Goal: Task Accomplishment & Management: Use online tool/utility

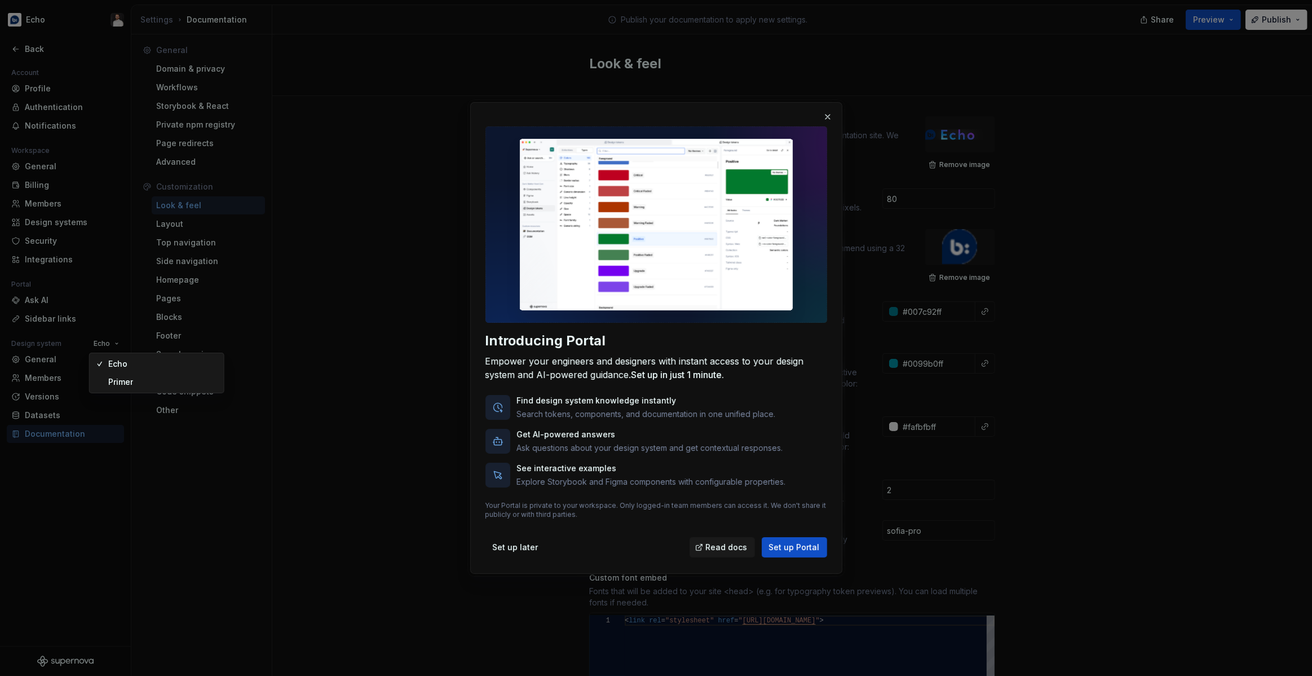
scroll to position [275, 0]
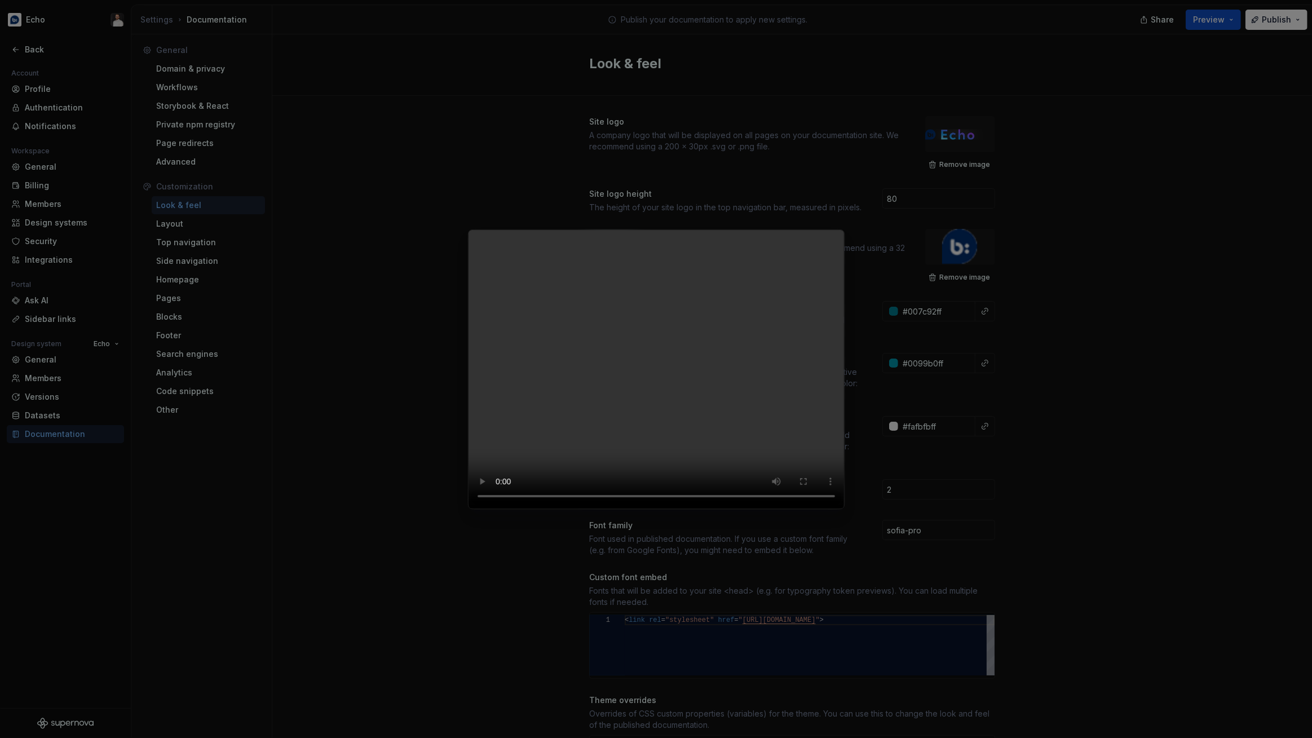
click at [683, 442] on video at bounding box center [656, 370] width 377 height 280
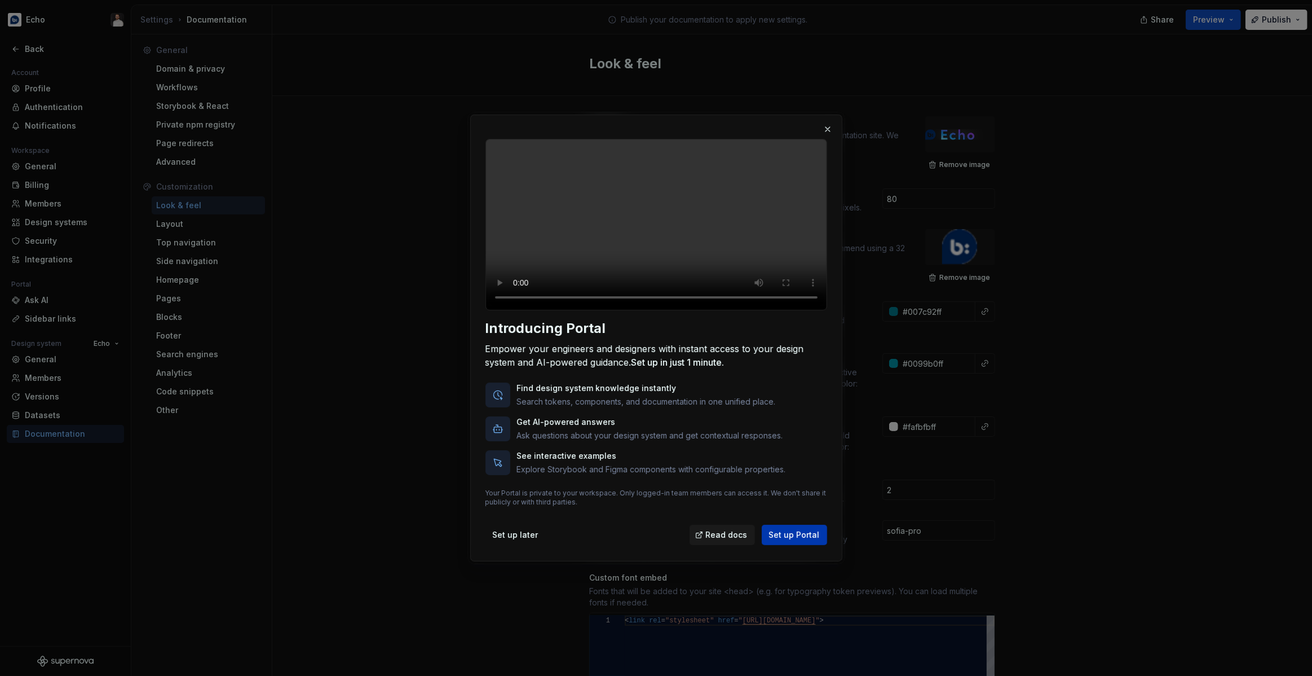
click at [796, 540] on span "Set up Portal" at bounding box center [794, 534] width 51 height 11
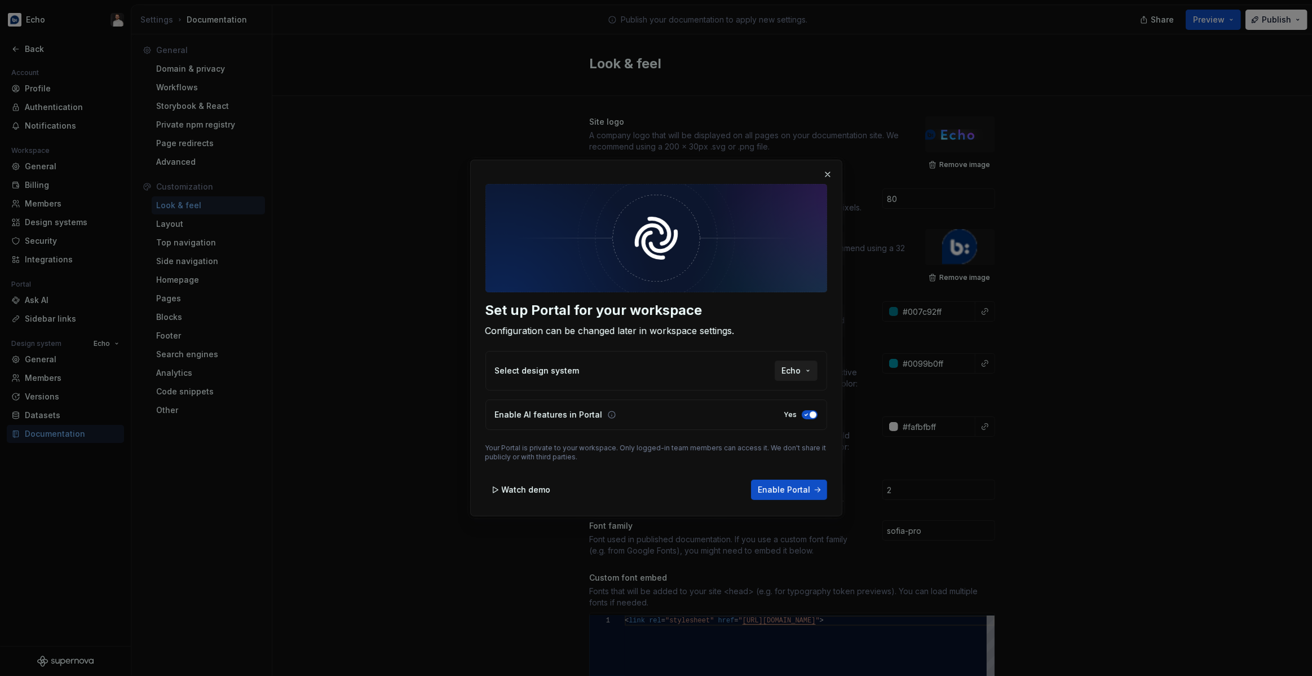
click at [793, 375] on span "Echo" at bounding box center [791, 370] width 19 height 11
click at [734, 339] on div "Set up Portal for your workspace Configuration can be changed later in workspac…" at bounding box center [656, 338] width 1312 height 676
click at [787, 487] on span "Enable Portal" at bounding box center [784, 489] width 52 height 11
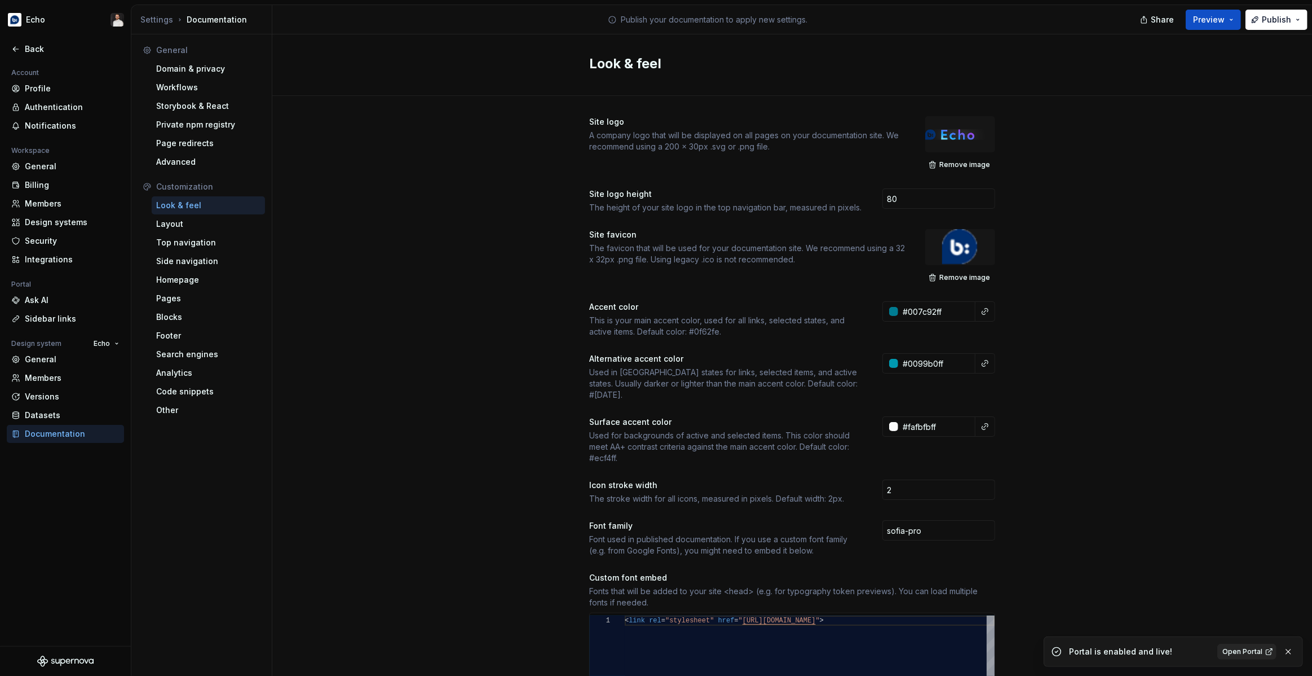
click at [1240, 648] on span "Open Portal" at bounding box center [1243, 651] width 40 height 9
